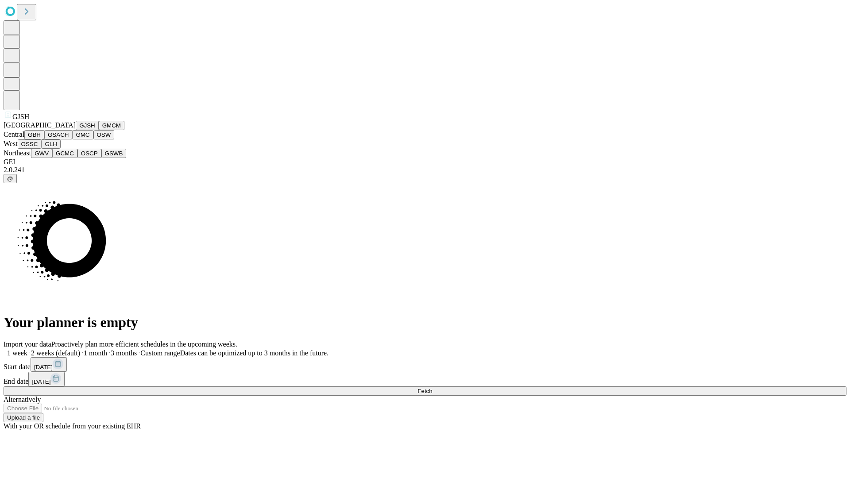
click at [76, 130] on button "GJSH" at bounding box center [87, 125] width 23 height 9
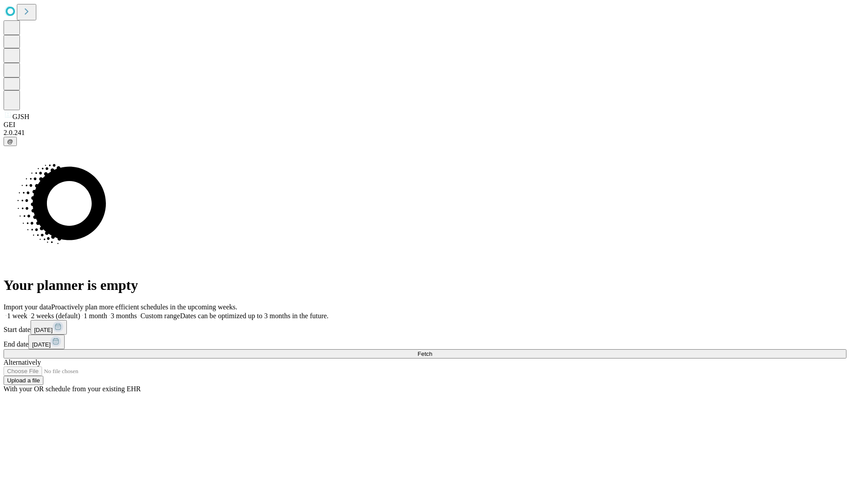
click at [80, 312] on label "2 weeks (default)" at bounding box center [53, 316] width 53 height 8
click at [432, 351] on span "Fetch" at bounding box center [424, 354] width 15 height 7
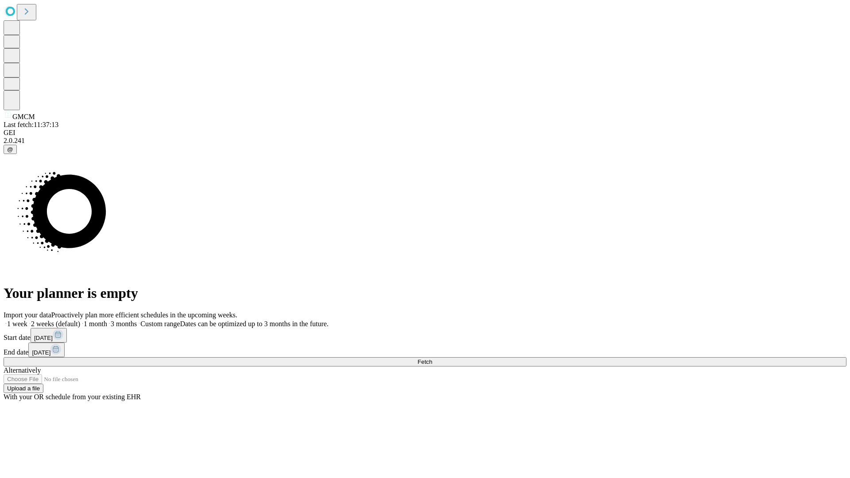
click at [80, 320] on label "2 weeks (default)" at bounding box center [53, 324] width 53 height 8
click at [432, 359] on span "Fetch" at bounding box center [424, 362] width 15 height 7
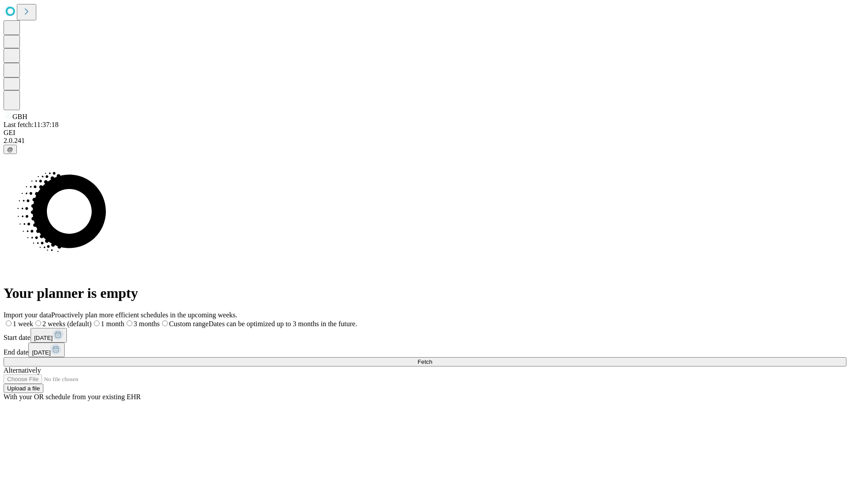
click at [432, 359] on span "Fetch" at bounding box center [424, 362] width 15 height 7
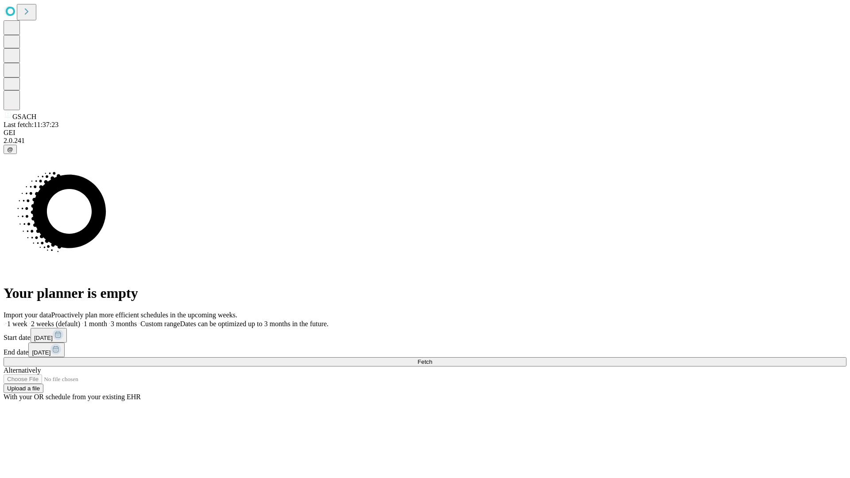
click at [80, 320] on label "2 weeks (default)" at bounding box center [53, 324] width 53 height 8
click at [432, 359] on span "Fetch" at bounding box center [424, 362] width 15 height 7
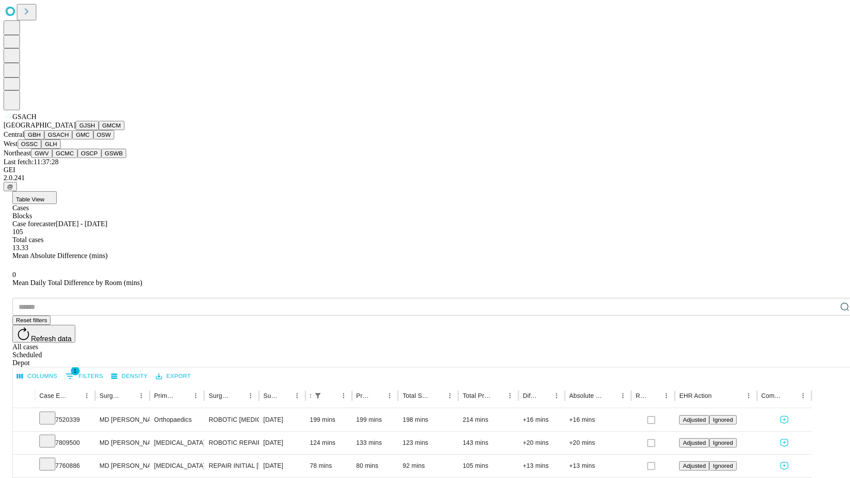
click at [72, 139] on button "GMC" at bounding box center [82, 134] width 21 height 9
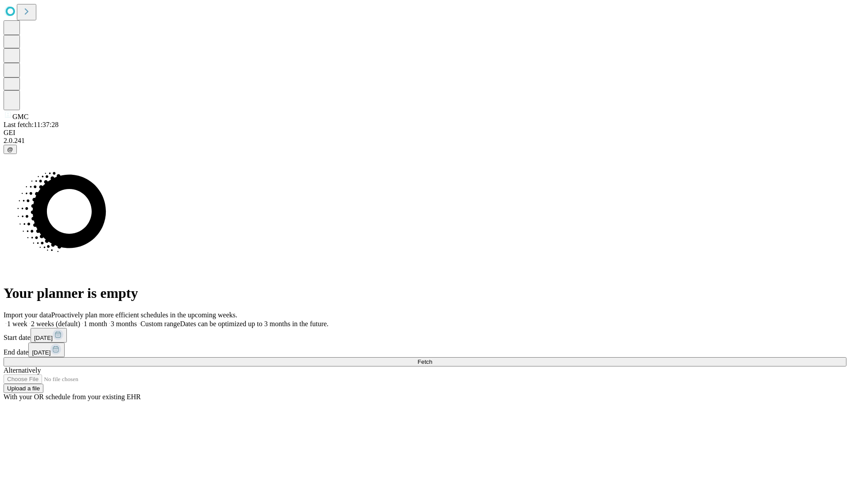
click at [432, 359] on span "Fetch" at bounding box center [424, 362] width 15 height 7
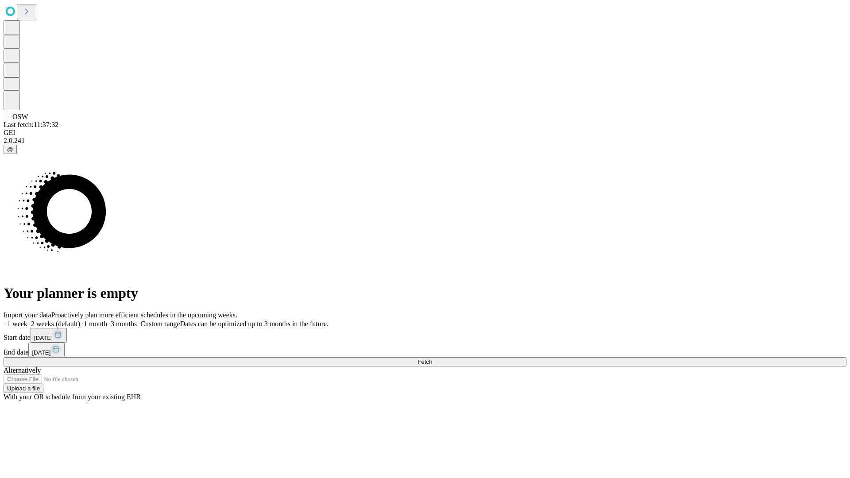
click at [432, 359] on span "Fetch" at bounding box center [424, 362] width 15 height 7
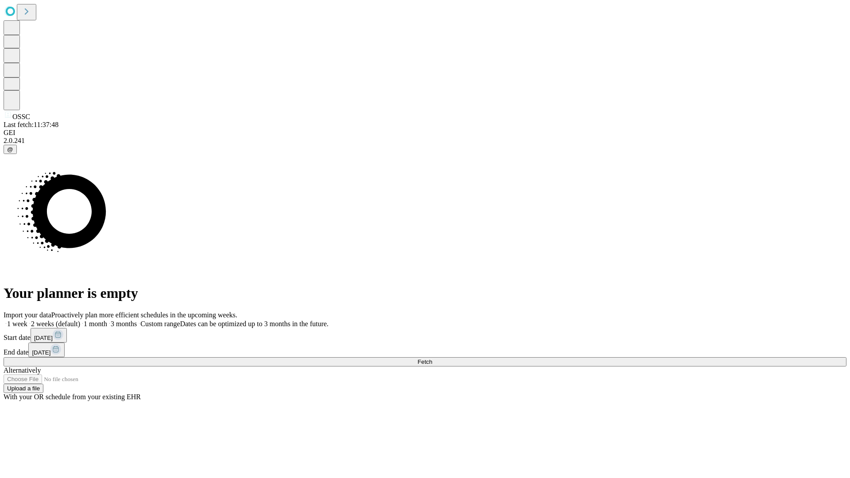
click at [80, 320] on label "2 weeks (default)" at bounding box center [53, 324] width 53 height 8
click at [432, 359] on span "Fetch" at bounding box center [424, 362] width 15 height 7
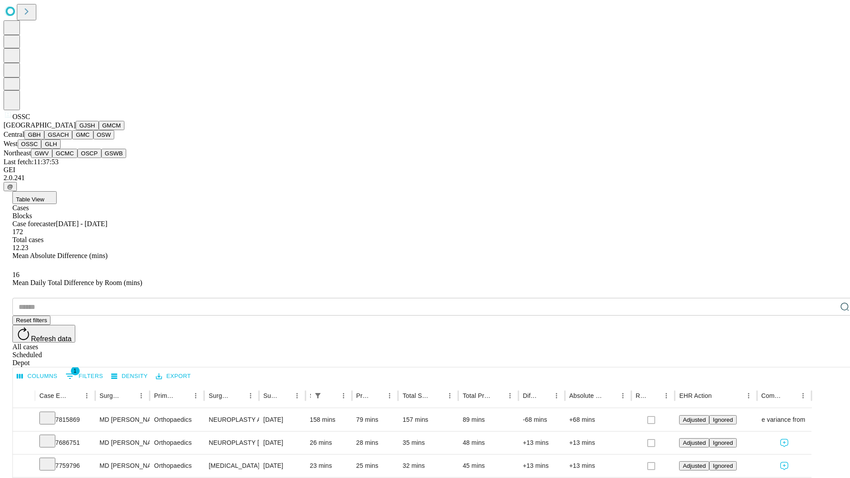
click at [60, 149] on button "GLH" at bounding box center [50, 143] width 19 height 9
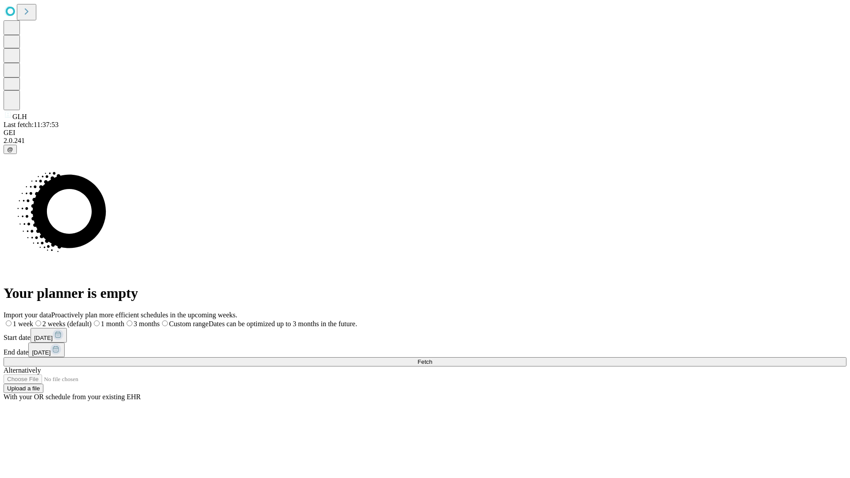
click at [92, 320] on label "2 weeks (default)" at bounding box center [62, 324] width 58 height 8
click at [432, 359] on span "Fetch" at bounding box center [424, 362] width 15 height 7
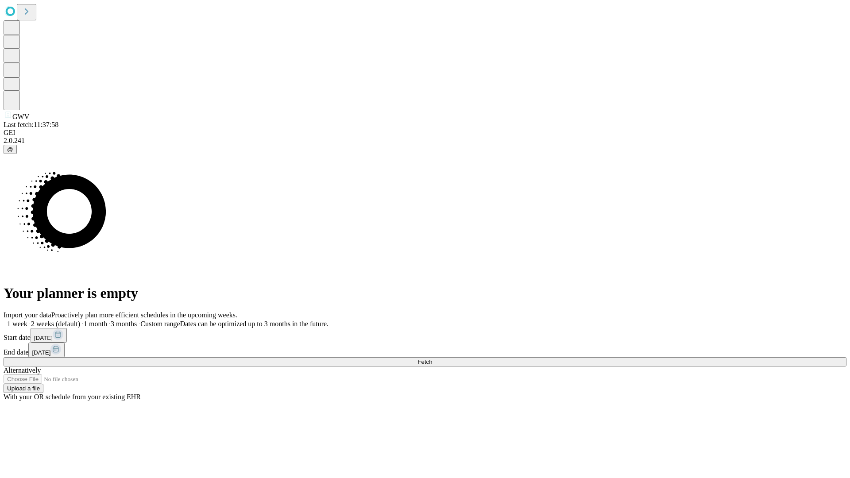
click at [80, 320] on label "2 weeks (default)" at bounding box center [53, 324] width 53 height 8
click at [432, 359] on span "Fetch" at bounding box center [424, 362] width 15 height 7
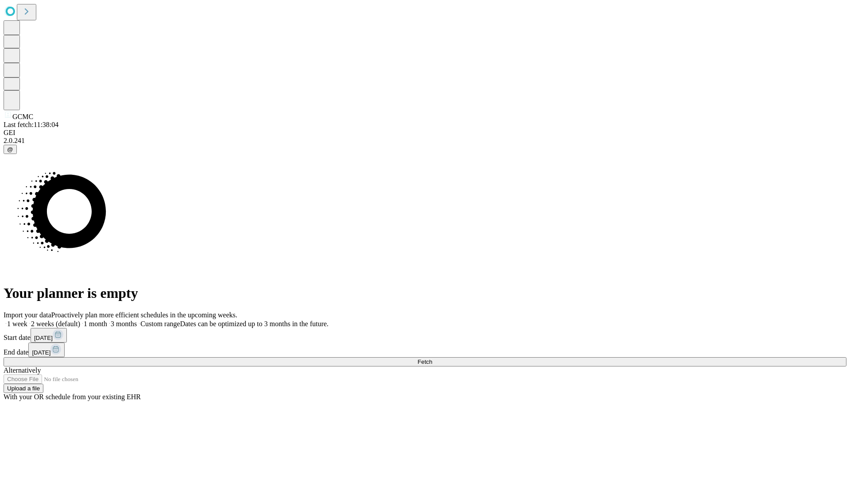
click at [432, 359] on span "Fetch" at bounding box center [424, 362] width 15 height 7
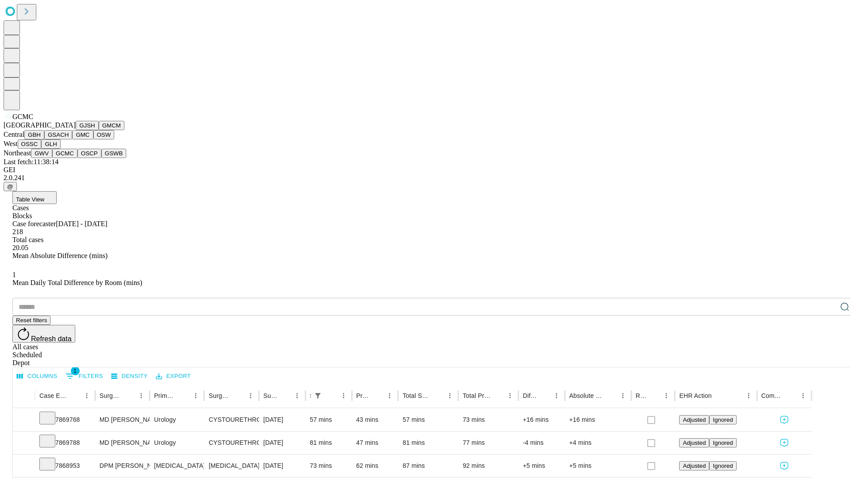
click at [77, 158] on button "OSCP" at bounding box center [89, 153] width 24 height 9
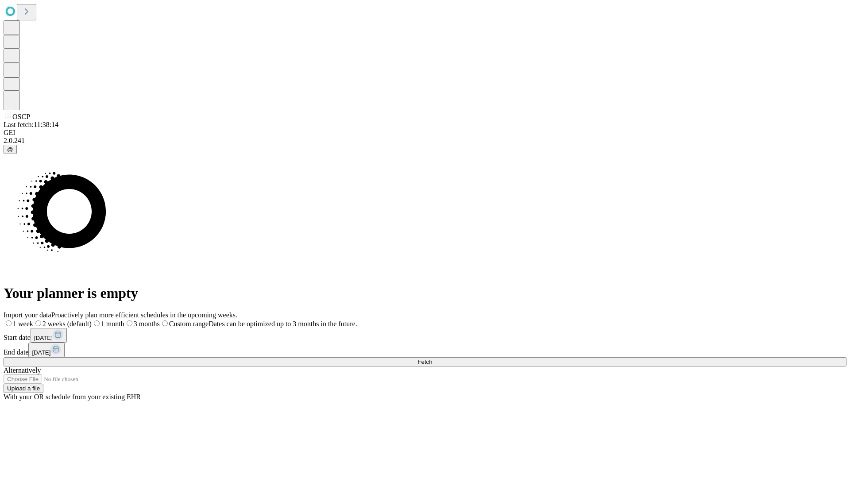
click at [92, 320] on label "2 weeks (default)" at bounding box center [62, 324] width 58 height 8
click at [432, 359] on span "Fetch" at bounding box center [424, 362] width 15 height 7
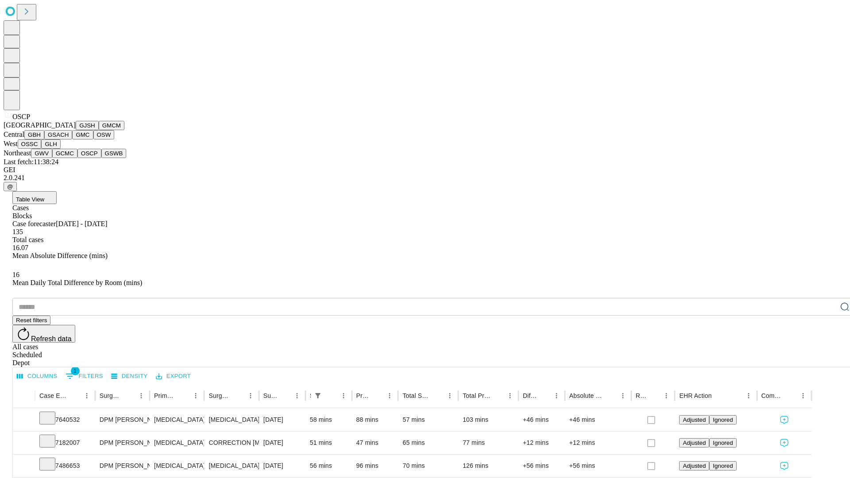
click at [101, 158] on button "GSWB" at bounding box center [113, 153] width 25 height 9
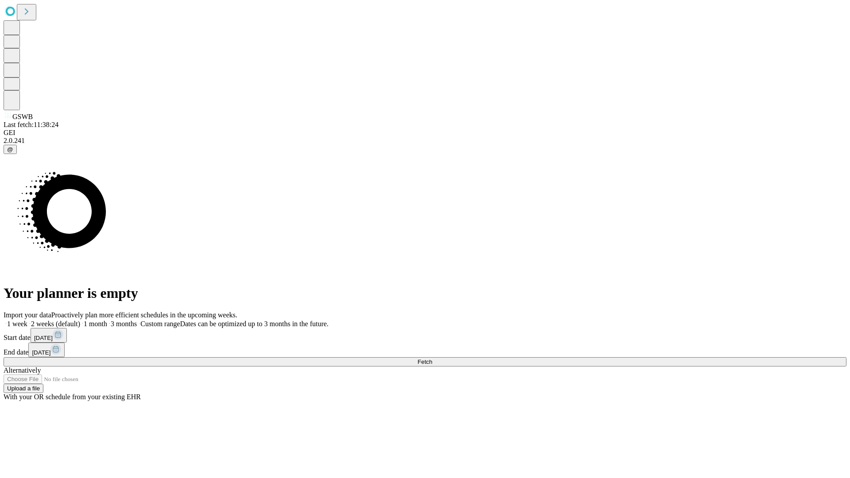
click at [80, 320] on label "2 weeks (default)" at bounding box center [53, 324] width 53 height 8
click at [432, 359] on span "Fetch" at bounding box center [424, 362] width 15 height 7
